Goal: Information Seeking & Learning: Learn about a topic

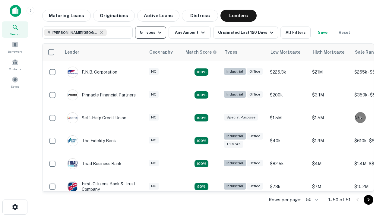
click at [150, 33] on button "8 Types" at bounding box center [150, 33] width 31 height 12
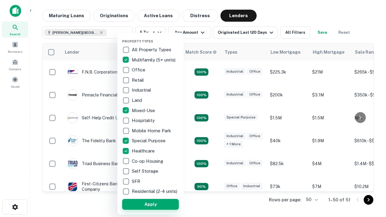
click at [150, 204] on button "Apply" at bounding box center [150, 204] width 57 height 11
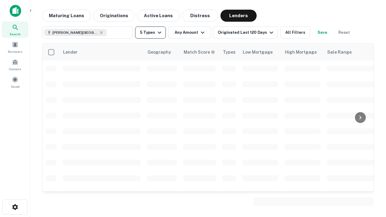
click at [150, 33] on button "5 Types" at bounding box center [150, 33] width 31 height 12
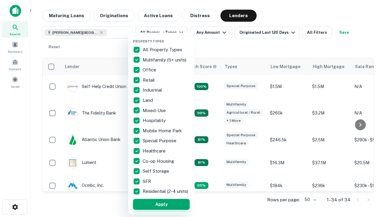
click at [161, 204] on button "Apply" at bounding box center [161, 204] width 57 height 11
